Goal: Task Accomplishment & Management: Manage account settings

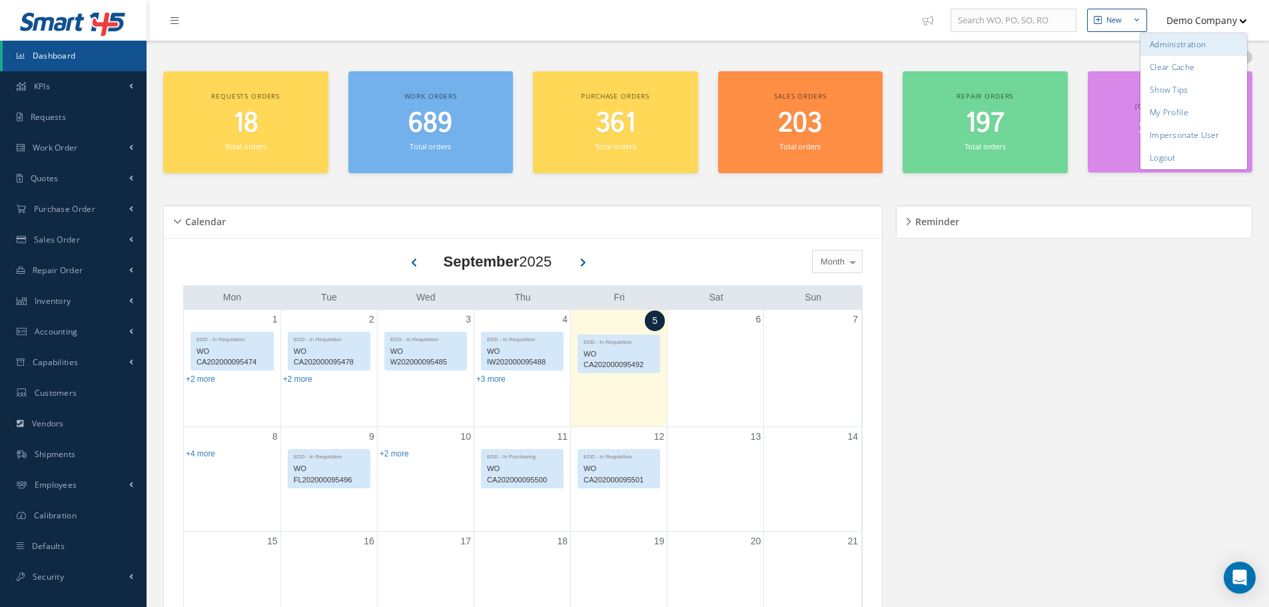
click at [1201, 42] on link "Administration" at bounding box center [1193, 44] width 107 height 23
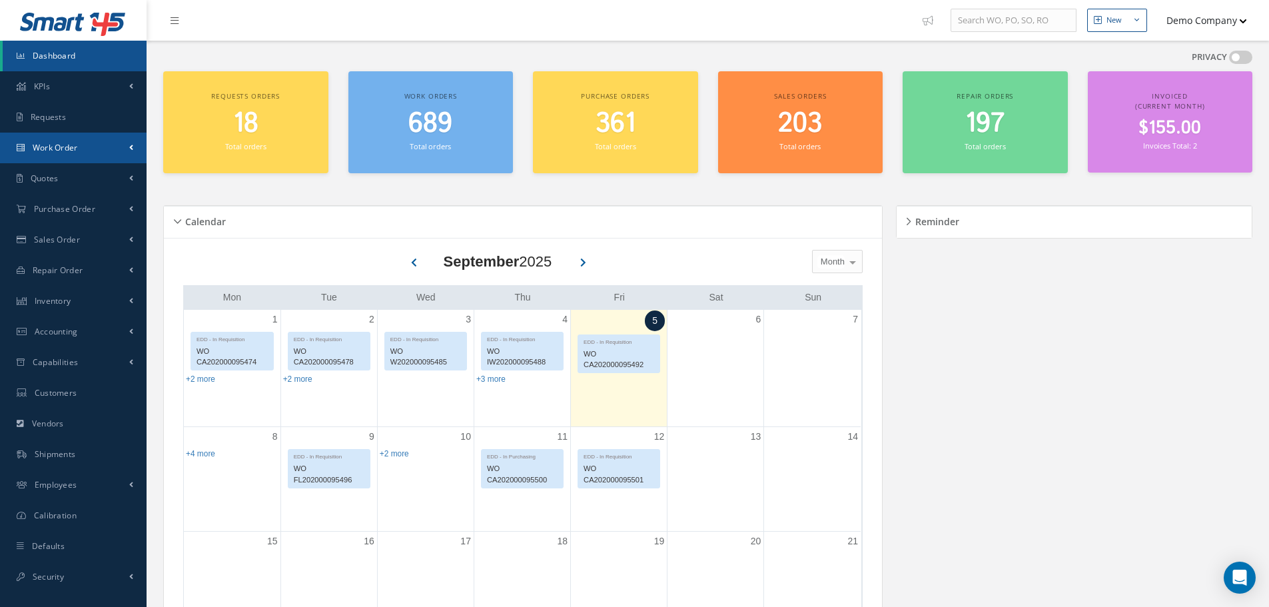
click at [127, 158] on link "Work Order" at bounding box center [73, 148] width 147 height 31
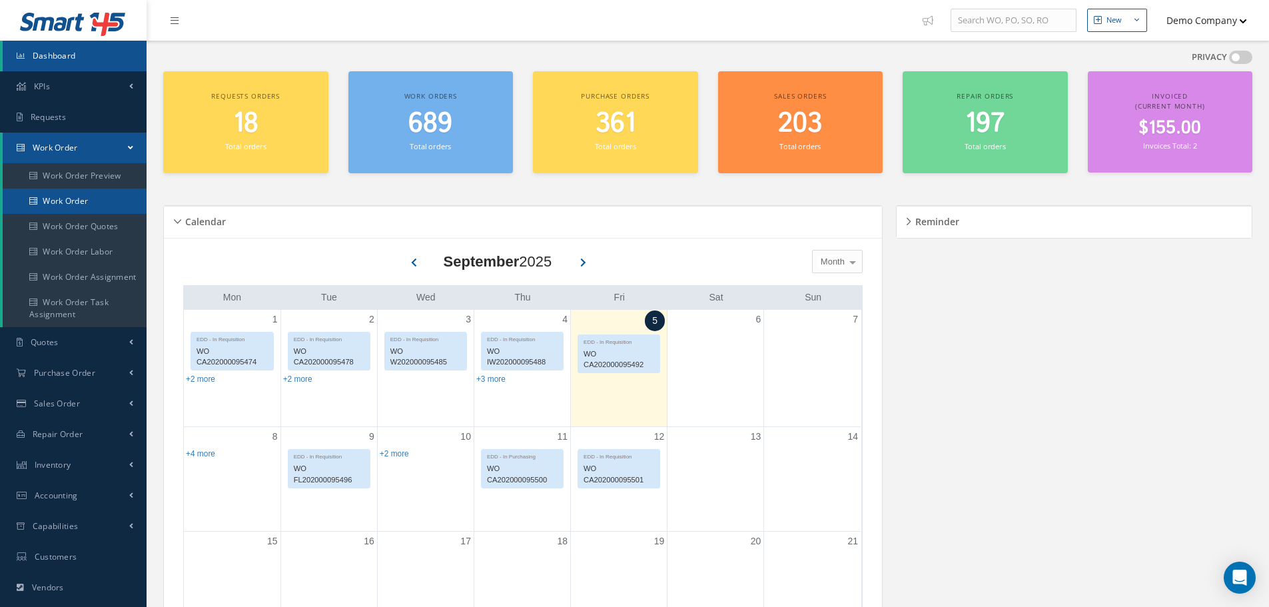
click at [125, 194] on link "Work Order" at bounding box center [75, 200] width 144 height 25
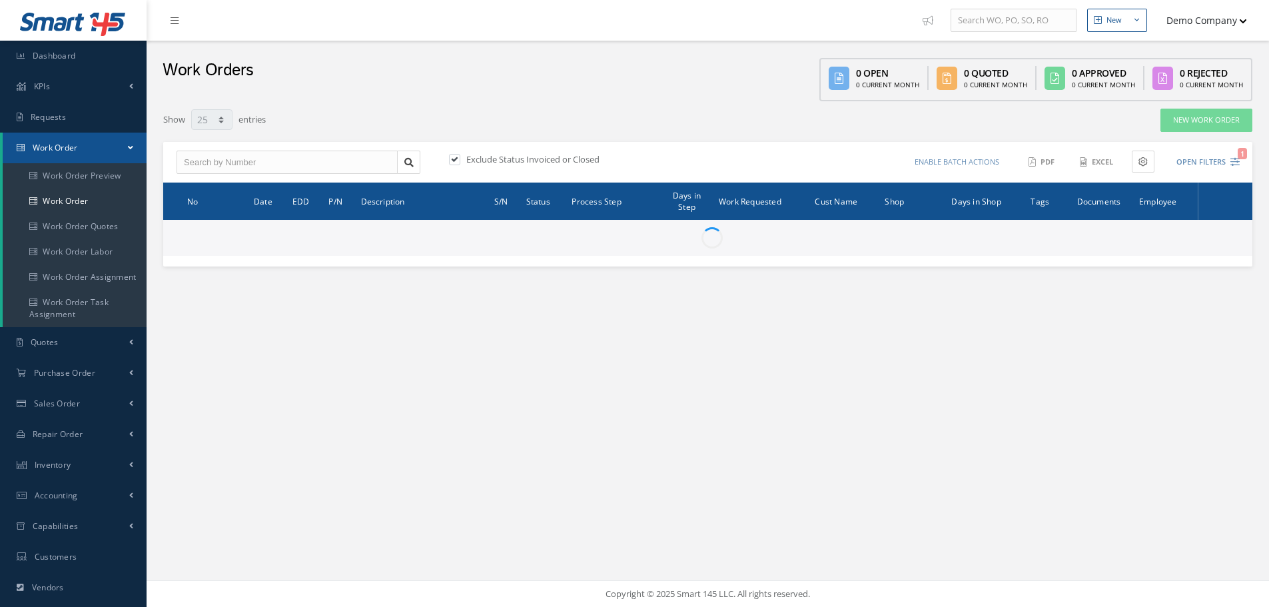
select select "25"
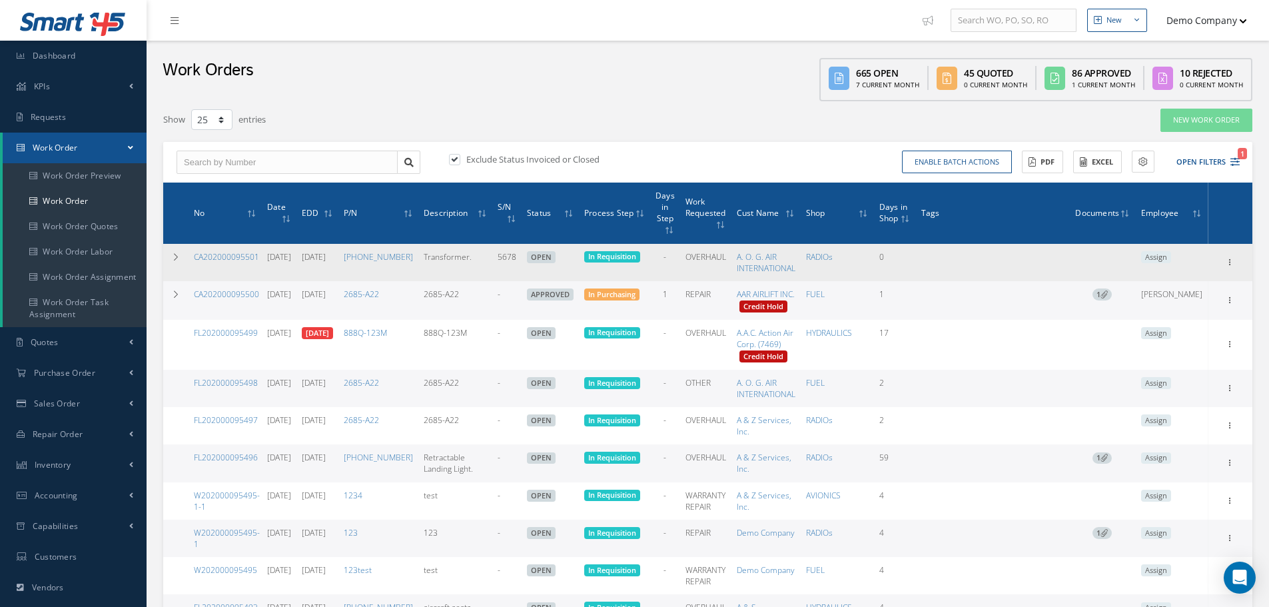
drag, startPoint x: 260, startPoint y: 264, endPoint x: 196, endPoint y: 266, distance: 64.0
click at [196, 266] on td "CA202000095501" at bounding box center [224, 262] width 73 height 37
copy link "CA202000095501"
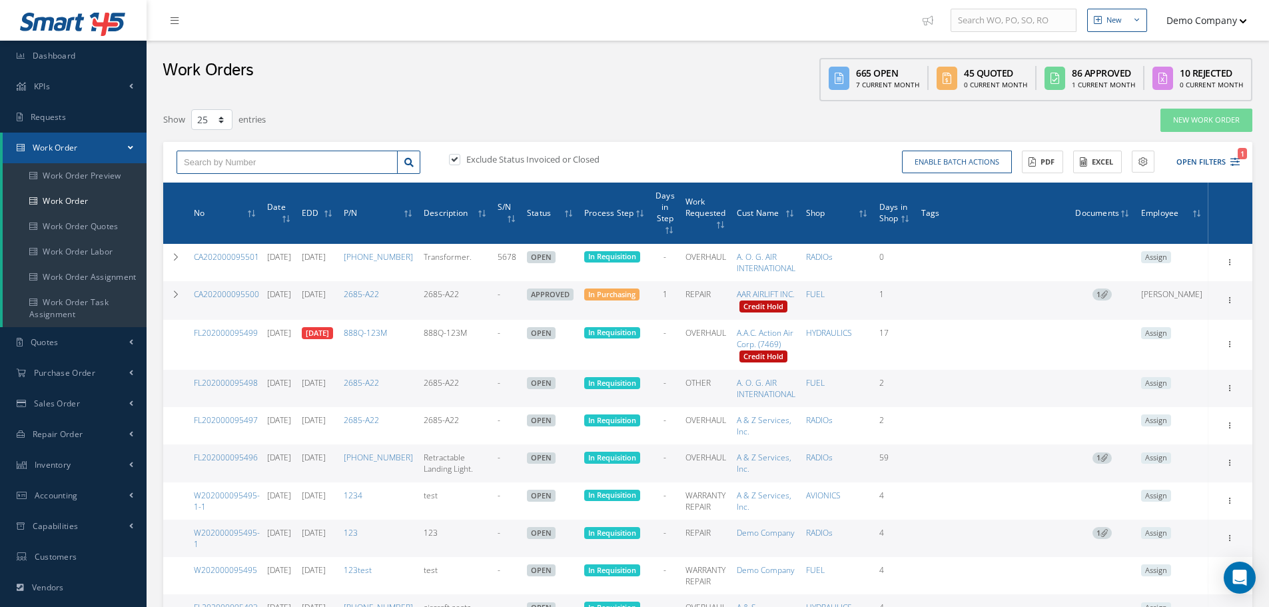
click at [244, 168] on input "text" at bounding box center [286, 163] width 221 height 24
paste input "CA202000095501"
type input "CA202000095501"
click at [273, 188] on div "CA202000095501" at bounding box center [287, 185] width 206 height 13
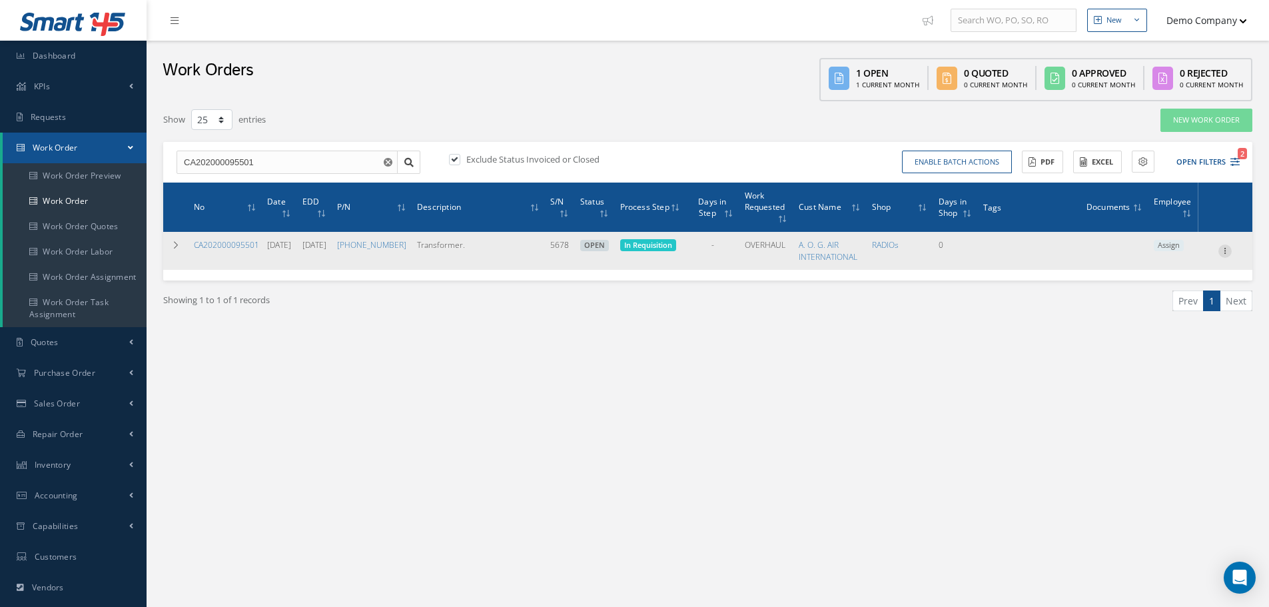
click at [1222, 255] on icon at bounding box center [1224, 249] width 13 height 11
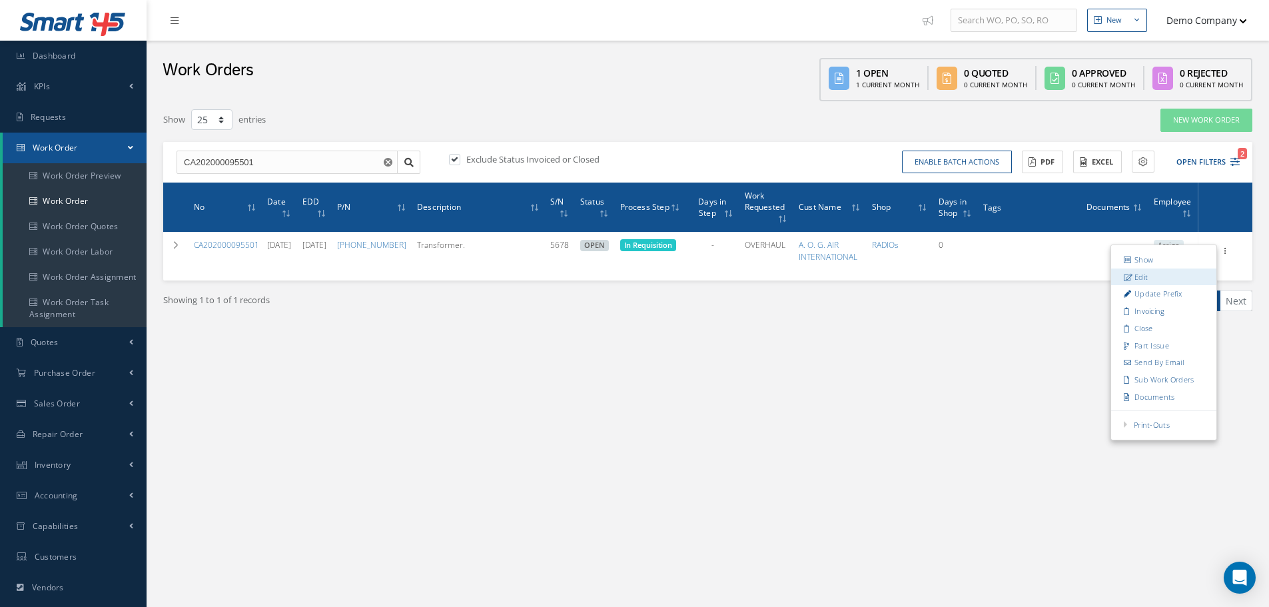
drag, startPoint x: 1139, startPoint y: 286, endPoint x: 43, endPoint y: 240, distance: 1097.8
click at [1139, 285] on link "Edit" at bounding box center [1163, 276] width 105 height 17
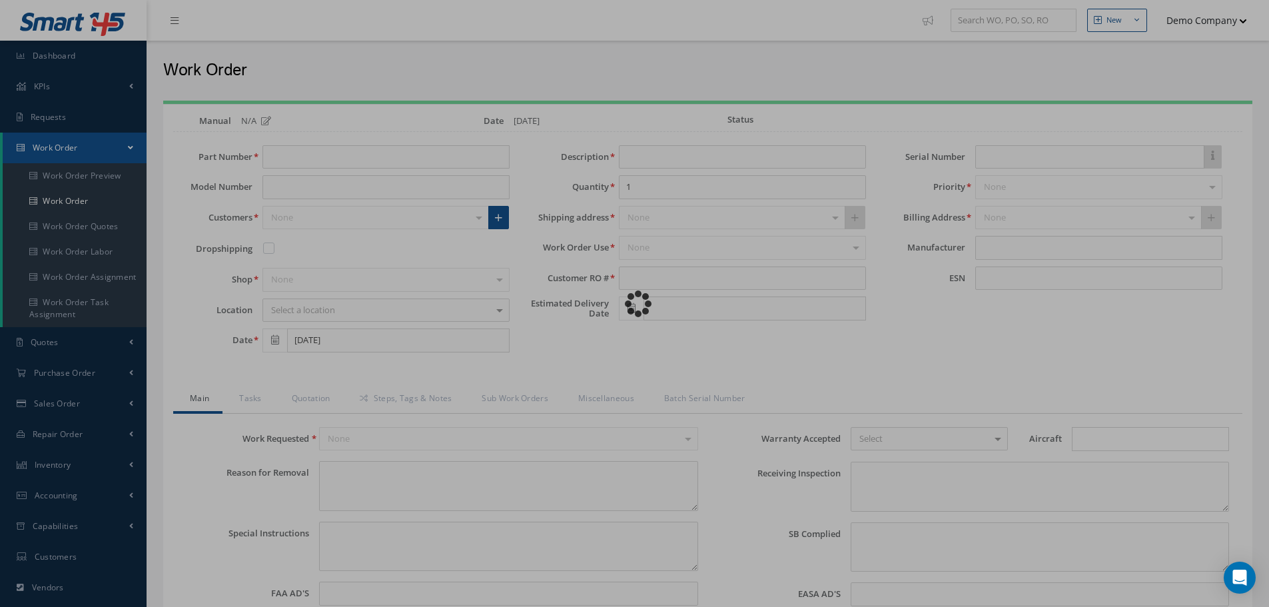
type input "[PHONE_NUMBER]"
type input "Transformer."
type input "56789"
type input "[DATE]"
type input "5678"
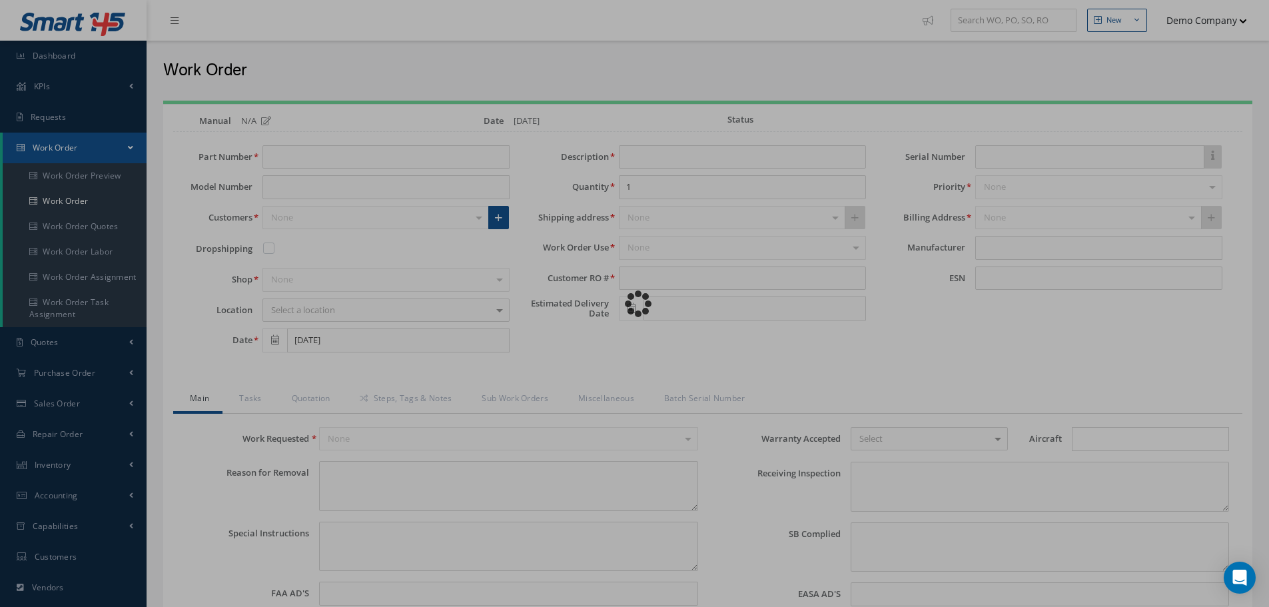
type input "faa aads"
type textarea "NO VISUAL DAMAGE"
type textarea "50"
type input "EASA ADS"
type textarea "test test"
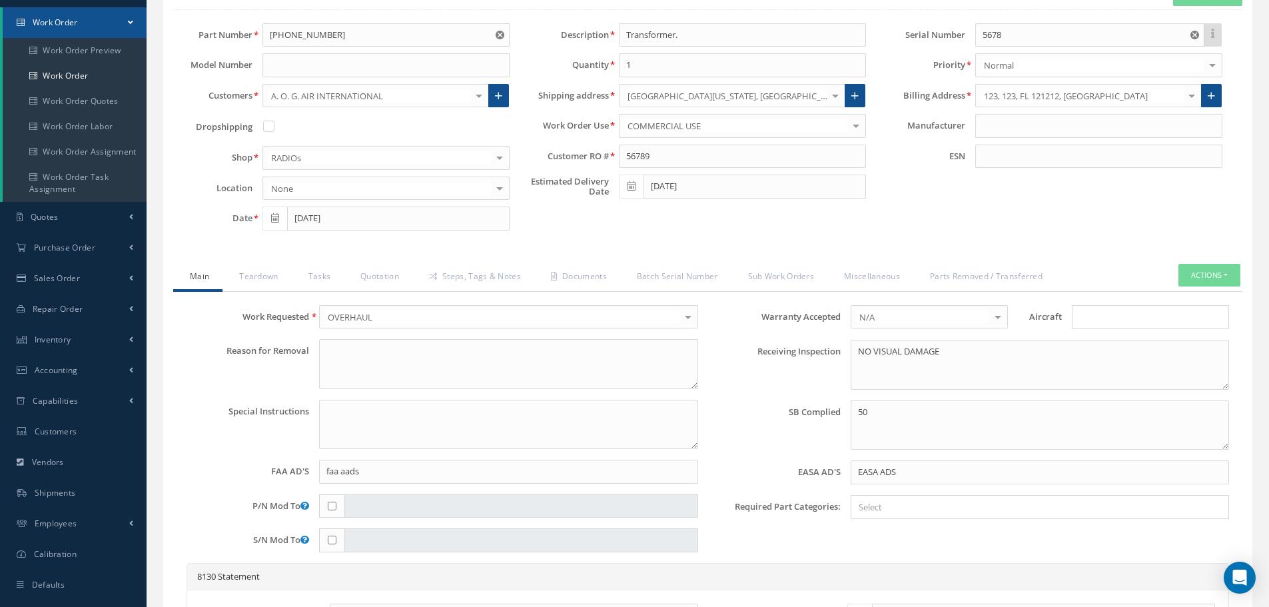
scroll to position [133, 0]
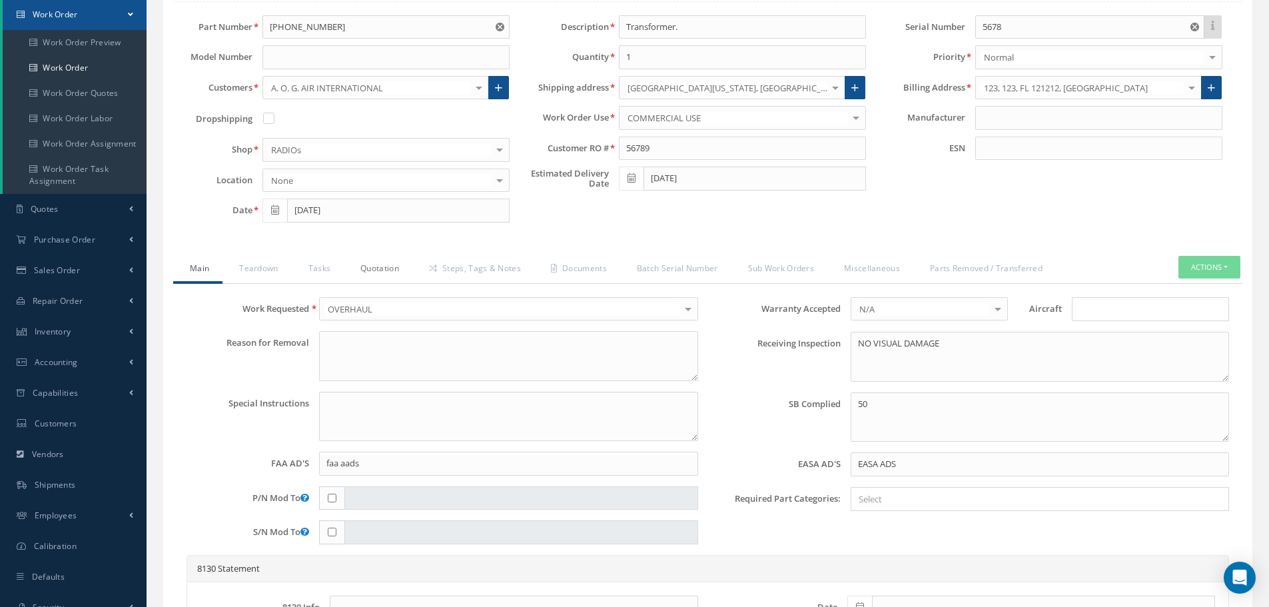
click at [371, 273] on link "Quotation" at bounding box center [378, 270] width 69 height 28
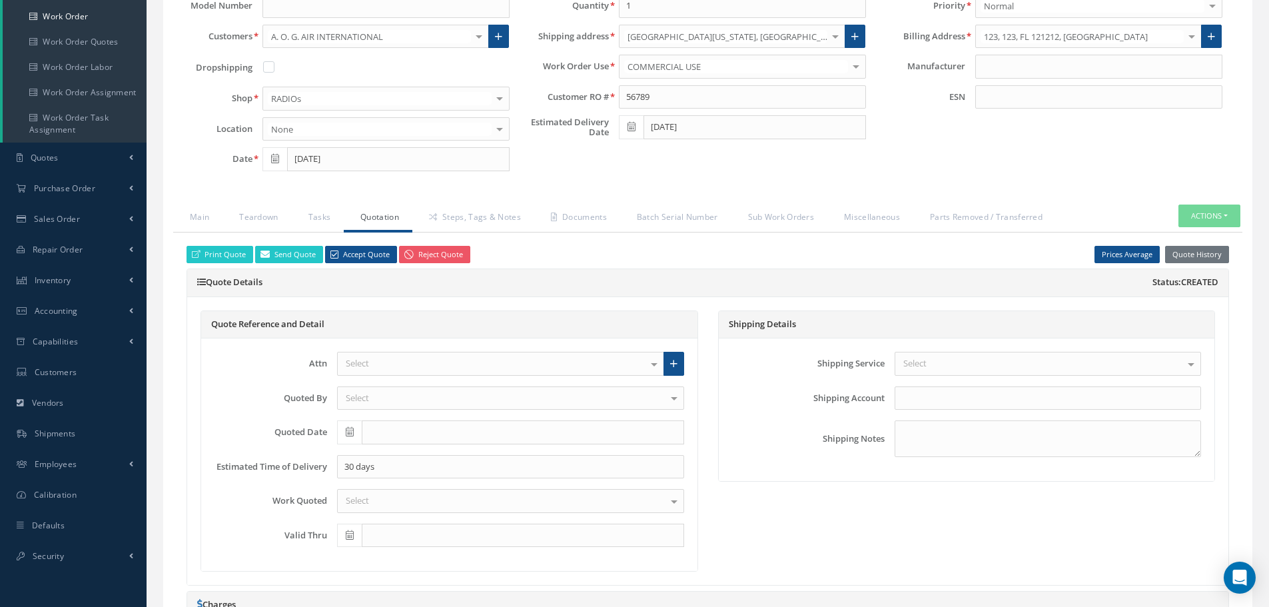
scroll to position [200, 0]
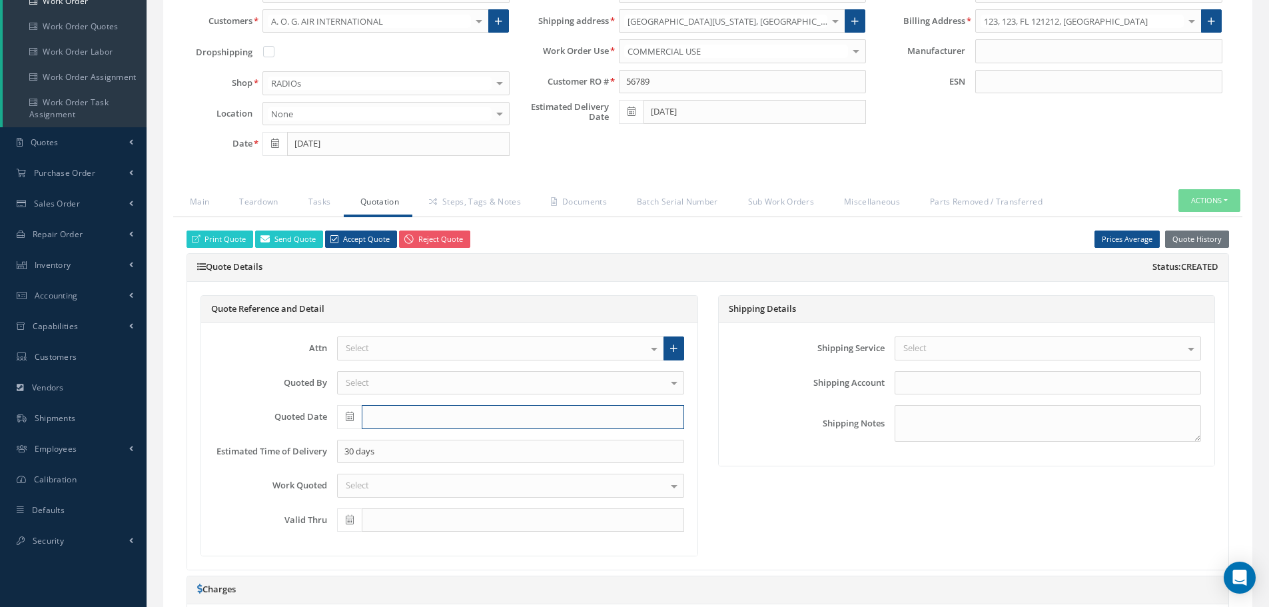
click at [410, 422] on input "text" at bounding box center [523, 417] width 322 height 24
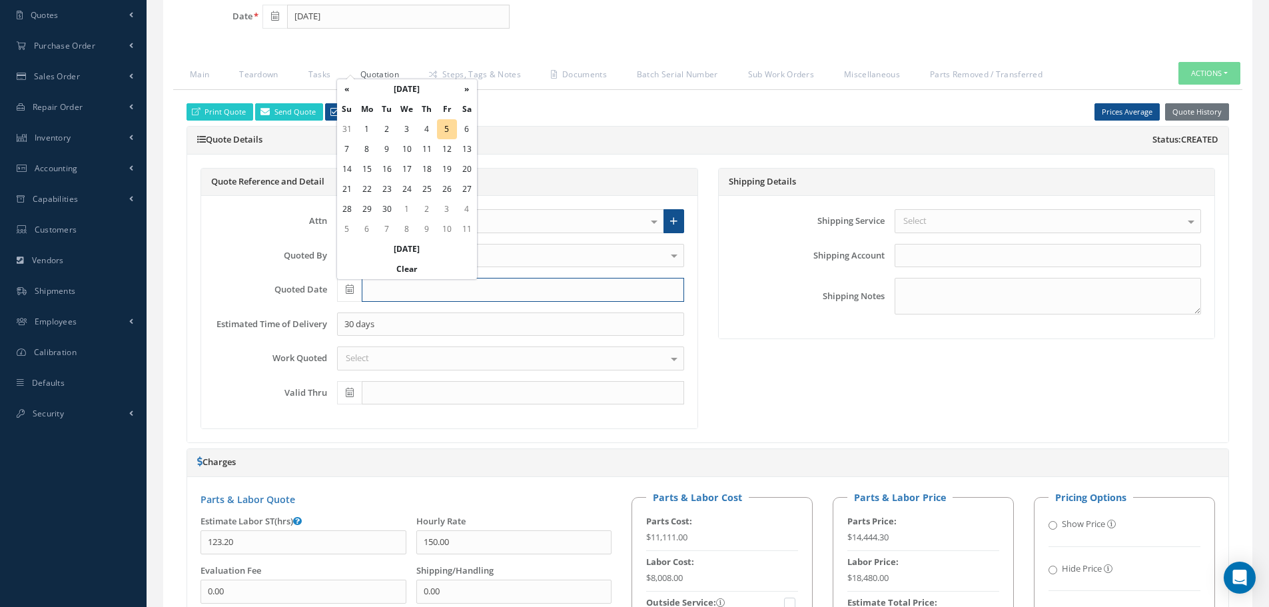
scroll to position [333, 0]
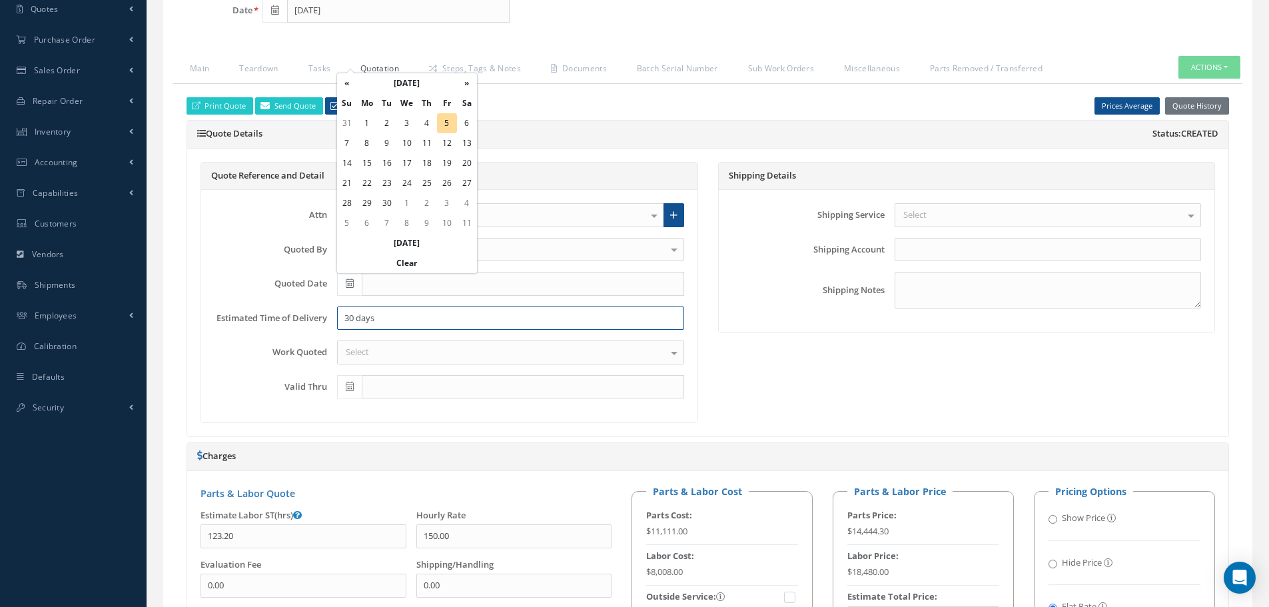
click at [683, 307] on input "30 days" at bounding box center [510, 318] width 347 height 24
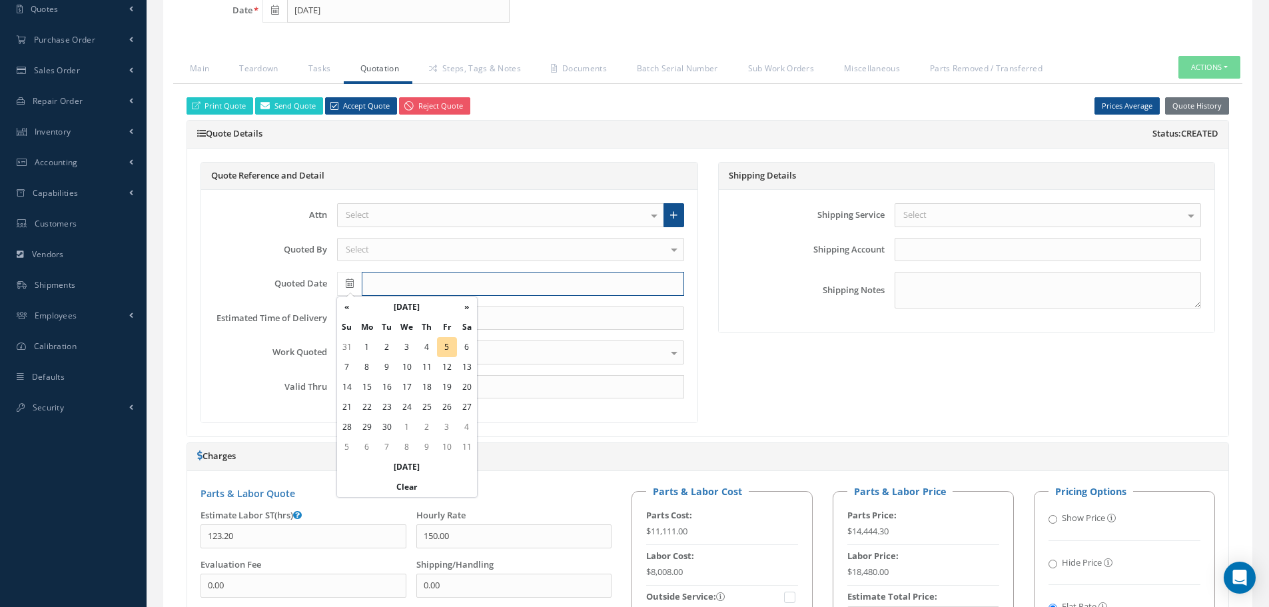
click at [401, 292] on input "text" at bounding box center [523, 284] width 322 height 24
click at [447, 352] on td "5" at bounding box center [447, 347] width 20 height 20
type input "[DATE]"
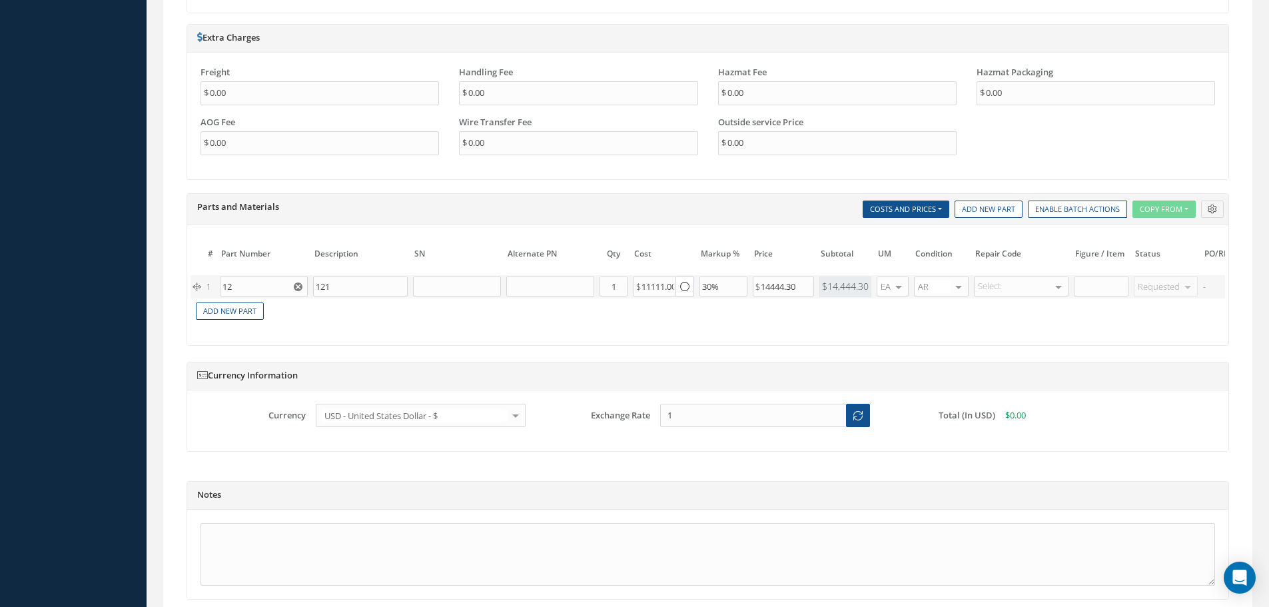
scroll to position [1143, 0]
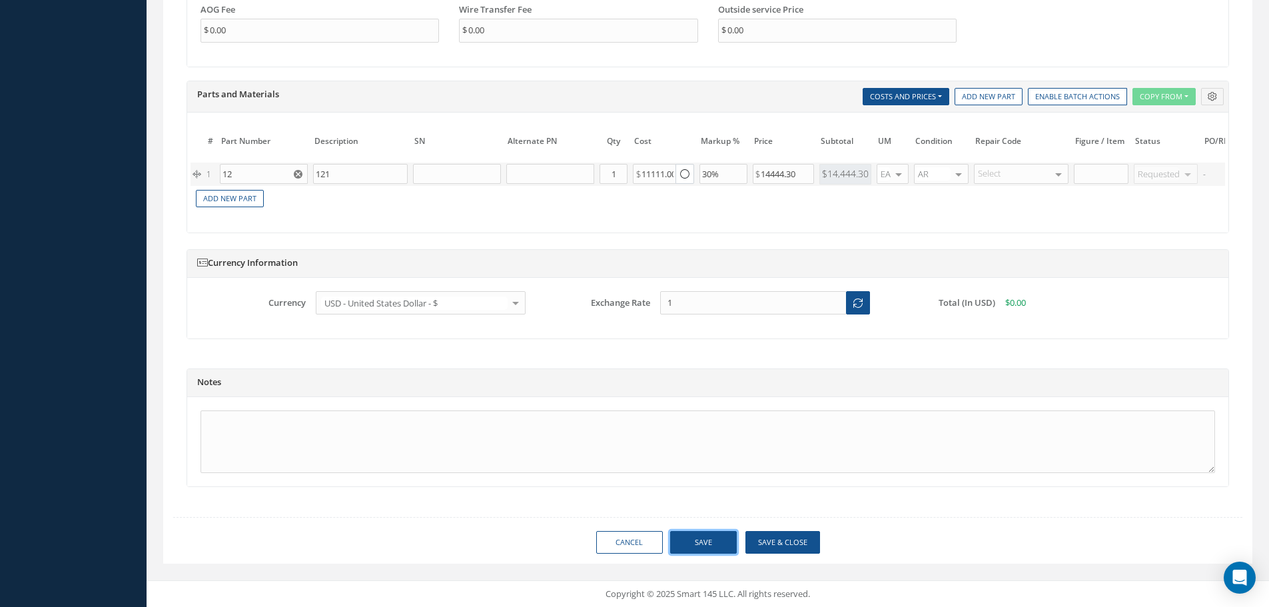
click at [705, 545] on button "Save" at bounding box center [703, 542] width 67 height 23
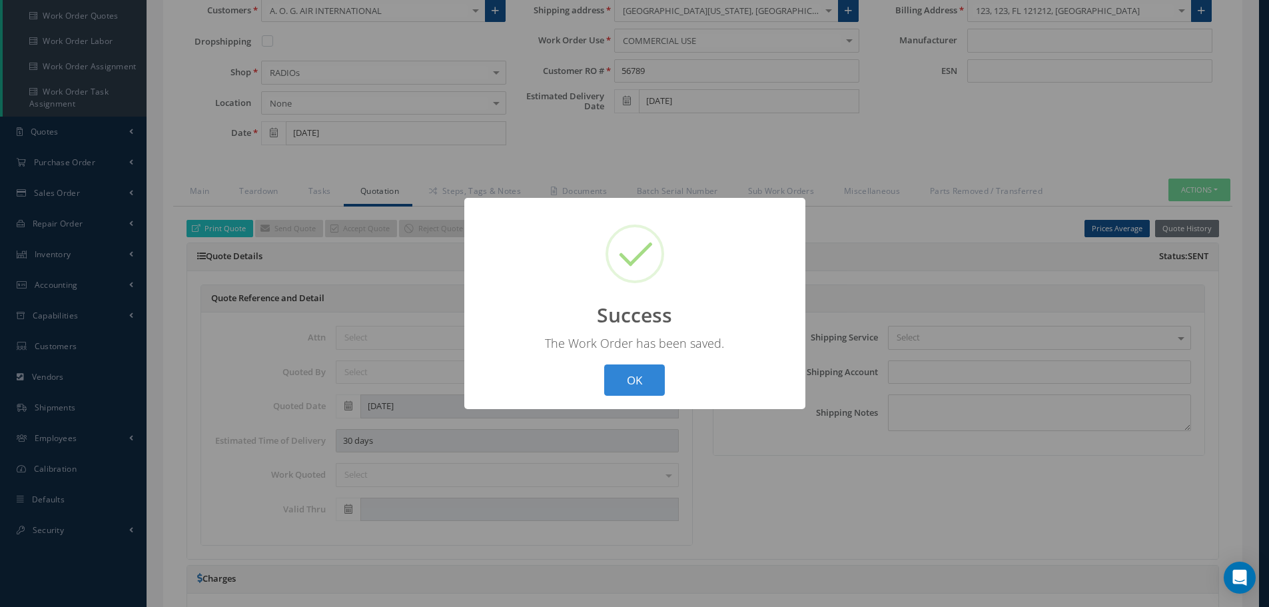
scroll to position [0, 0]
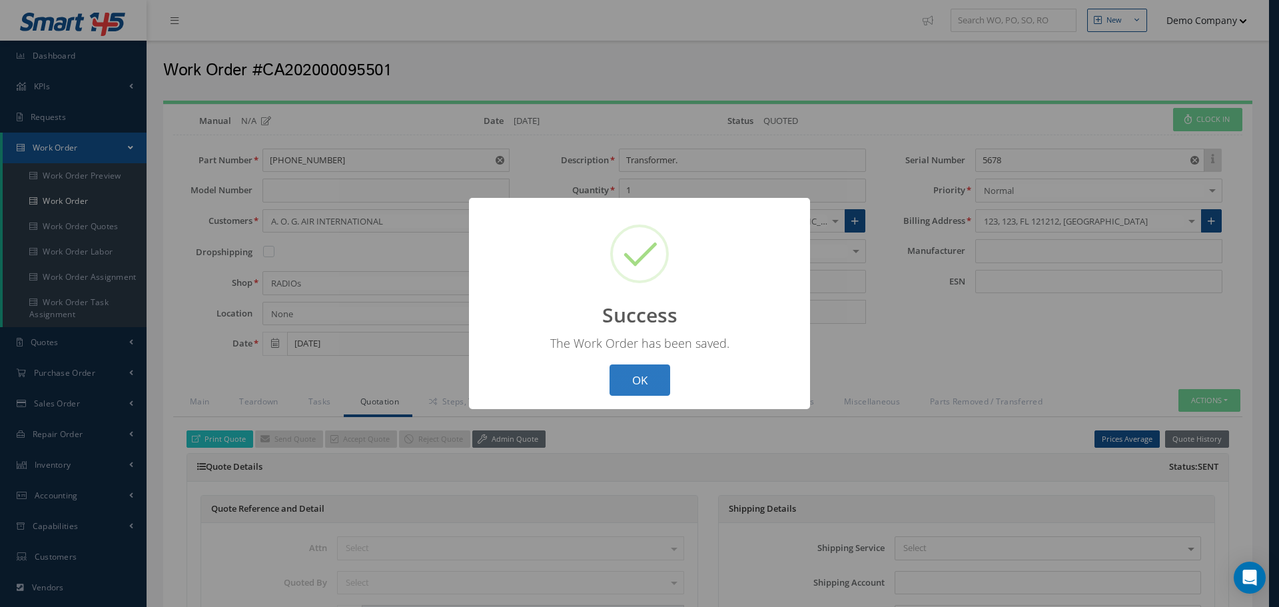
click at [641, 371] on button "OK" at bounding box center [639, 379] width 61 height 31
